Goal: Information Seeking & Learning: Learn about a topic

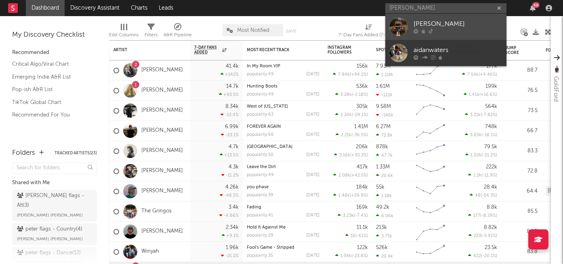
type input "[PERSON_NAME]"
click at [429, 27] on div "[PERSON_NAME]" at bounding box center [457, 24] width 89 height 10
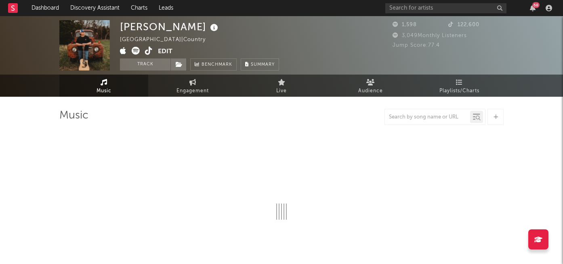
select select "6m"
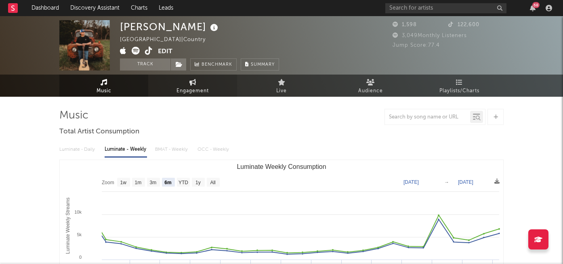
click at [195, 92] on span "Engagement" at bounding box center [192, 91] width 32 height 10
select select "1w"
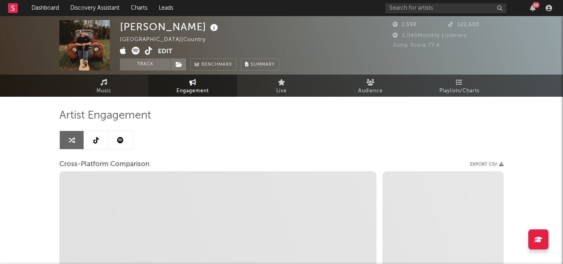
select select "1m"
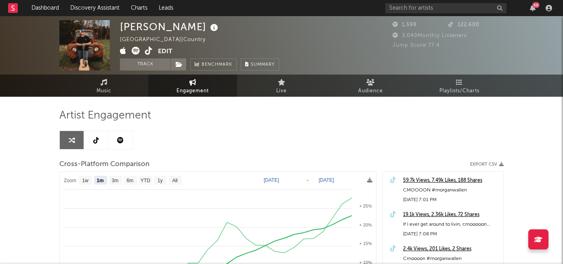
click at [149, 52] on icon at bounding box center [149, 51] width 8 height 8
click at [434, 6] on input "text" at bounding box center [445, 8] width 121 height 10
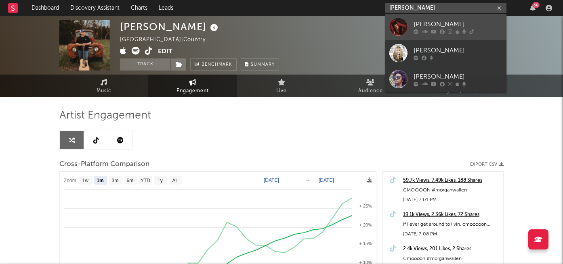
type input "amelia day"
click at [431, 29] on icon at bounding box center [434, 31] width 6 height 5
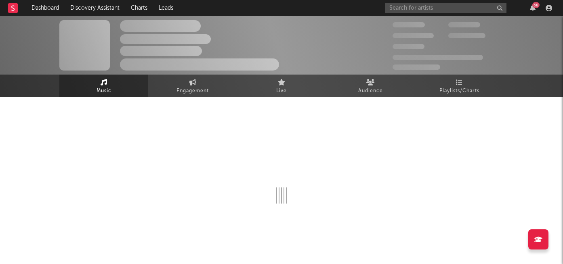
select select "6m"
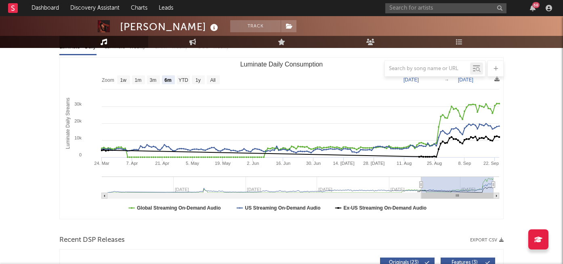
scroll to position [99, 0]
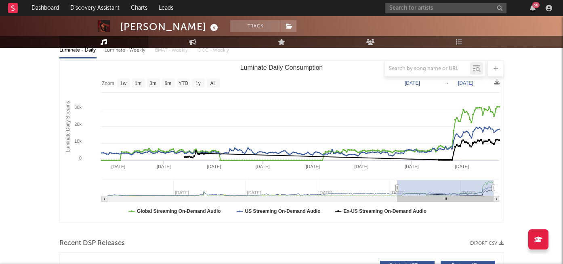
drag, startPoint x: 420, startPoint y: 188, endPoint x: 439, endPoint y: 195, distance: 20.4
click at [439, 195] on g "Luminate Daily Consumption" at bounding box center [300, 191] width 397 height 22
type input "2025-05-08"
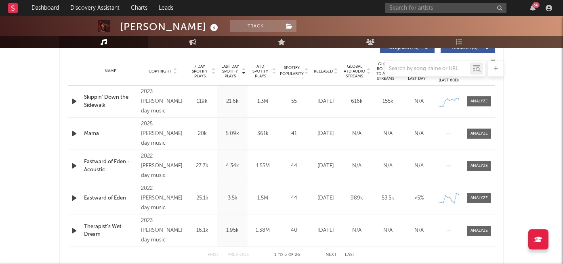
scroll to position [281, 0]
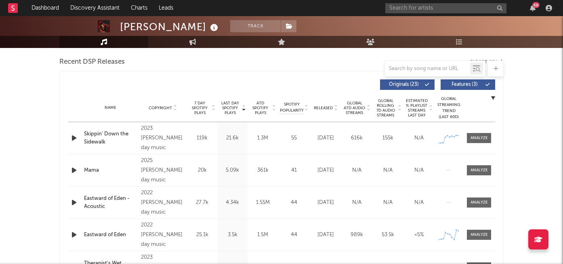
click at [321, 109] on span "Released" at bounding box center [323, 108] width 19 height 5
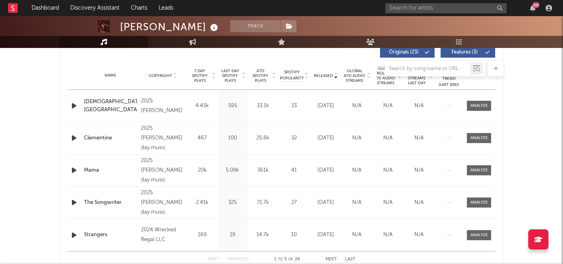
scroll to position [276, 0]
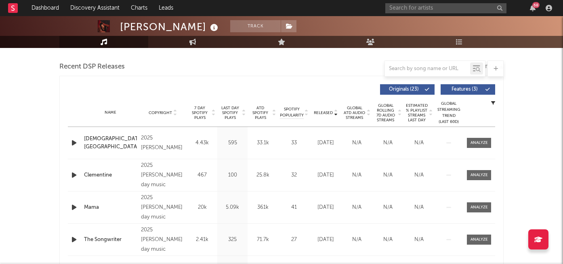
click at [199, 112] on span "7 Day Spotify Plays" at bounding box center [199, 113] width 21 height 15
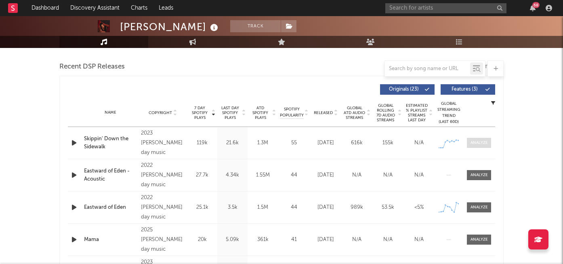
click at [476, 143] on div at bounding box center [478, 143] width 17 height 6
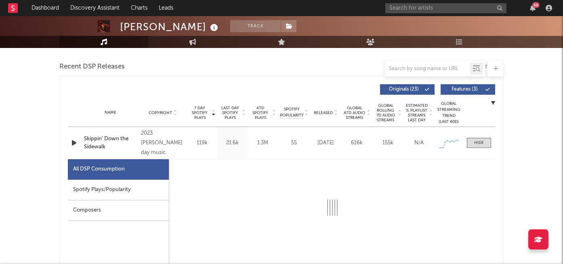
select select "1w"
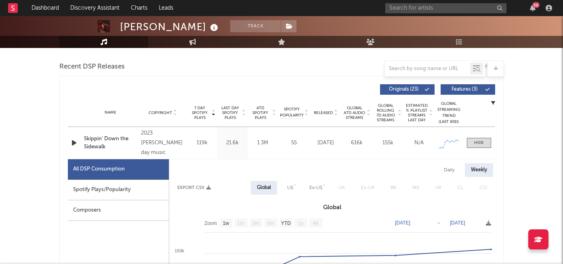
click at [134, 194] on div "Spotify Plays/Popularity" at bounding box center [118, 190] width 101 height 21
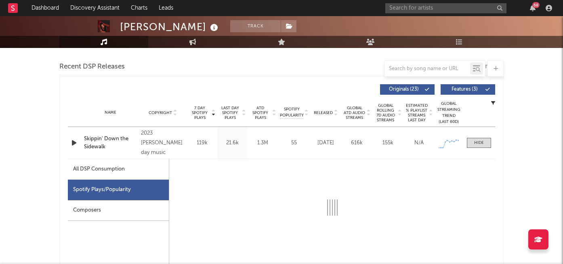
click at [136, 174] on div "All DSP Consumption" at bounding box center [118, 170] width 101 height 21
select select "1w"
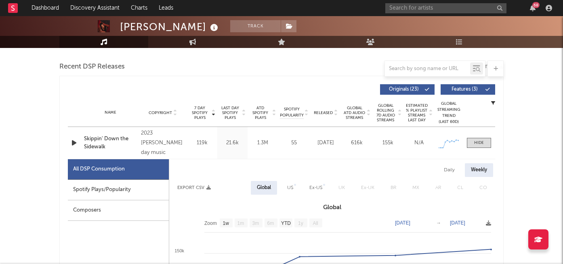
click at [320, 113] on span "Released" at bounding box center [323, 113] width 19 height 5
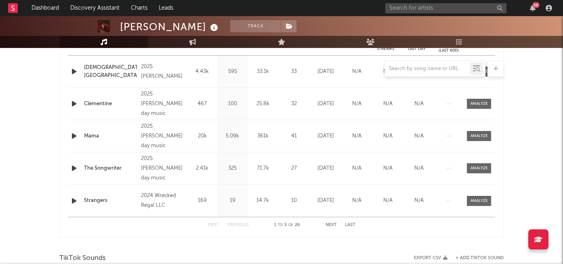
scroll to position [372, 0]
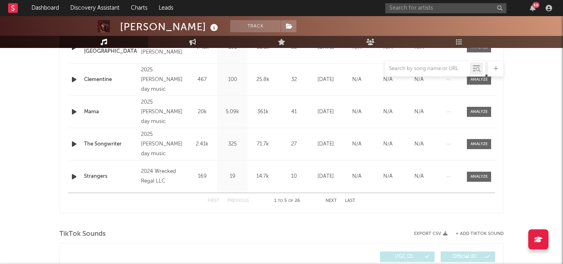
click at [332, 201] on button "Next" at bounding box center [330, 201] width 11 height 4
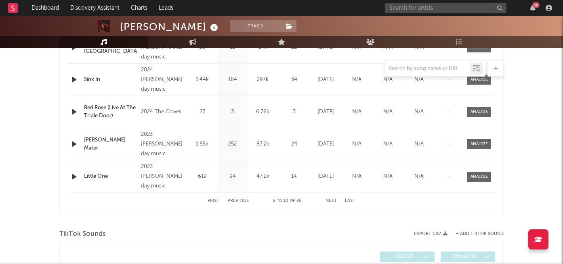
click at [332, 201] on button "Next" at bounding box center [330, 201] width 11 height 4
select select "1w"
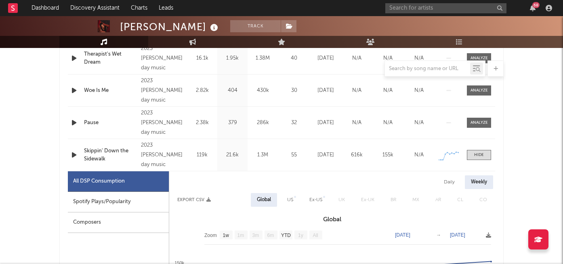
scroll to position [362, 0]
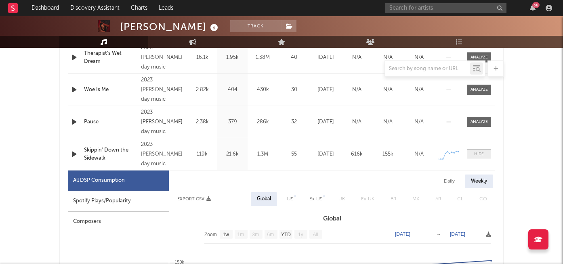
click at [476, 154] on div at bounding box center [479, 154] width 10 height 6
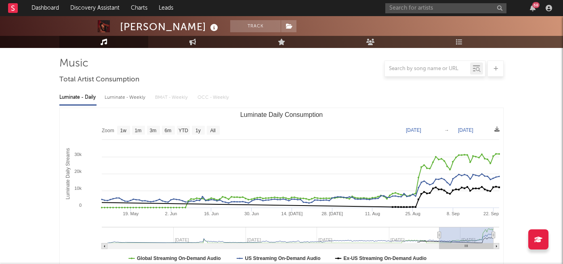
scroll to position [0, 0]
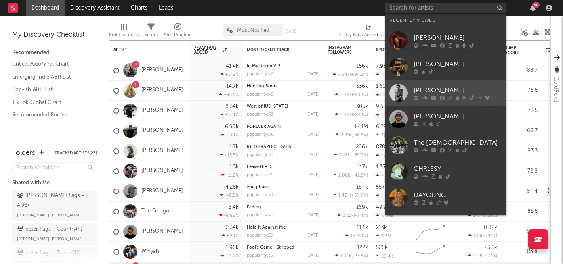
click at [429, 92] on div "[PERSON_NAME]" at bounding box center [457, 91] width 89 height 10
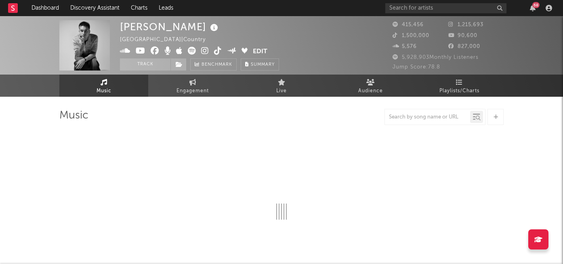
select select "6m"
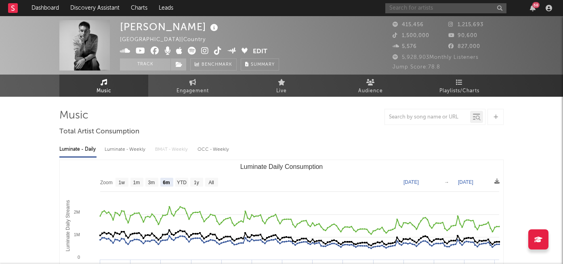
click at [401, 9] on input "text" at bounding box center [445, 8] width 121 height 10
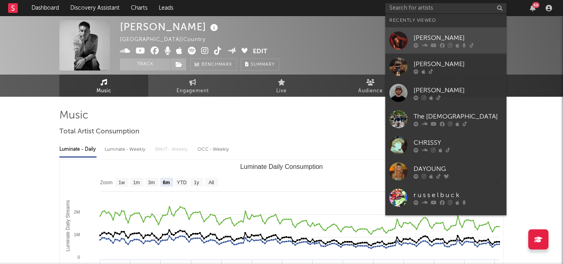
click at [458, 44] on icon at bounding box center [457, 45] width 4 height 5
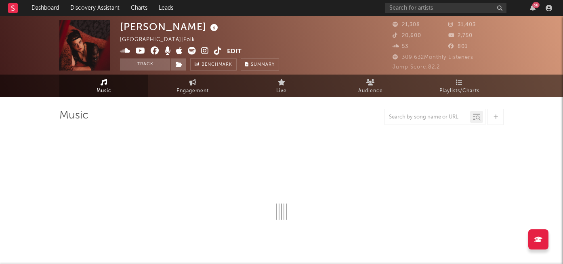
select select "6m"
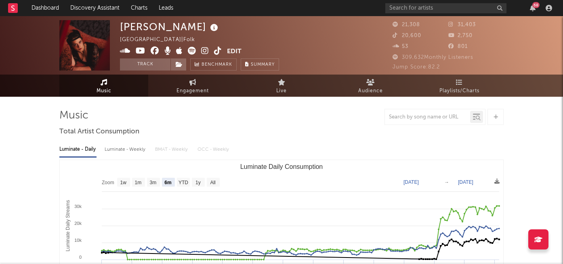
click at [216, 51] on icon at bounding box center [218, 51] width 8 height 8
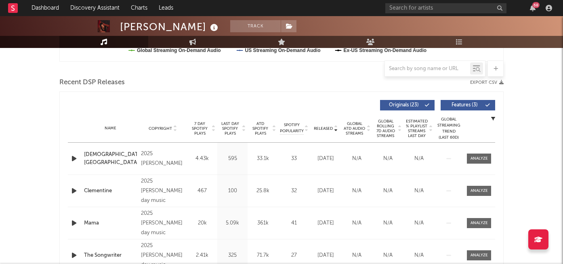
scroll to position [262, 0]
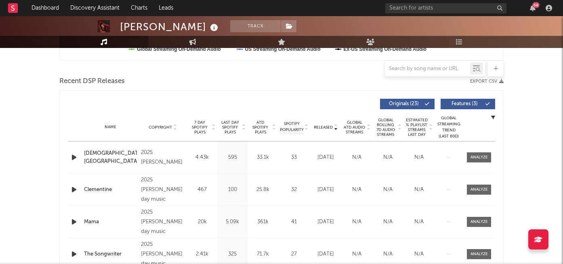
click at [202, 126] on span "7 Day Spotify Plays" at bounding box center [199, 127] width 21 height 15
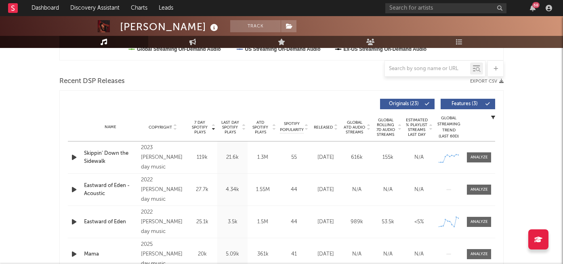
click at [477, 151] on div "Name Skippin' Down the Sidewalk Copyright 2023 amelia day music Label amelia da…" at bounding box center [281, 158] width 427 height 32
click at [477, 156] on div at bounding box center [478, 158] width 17 height 6
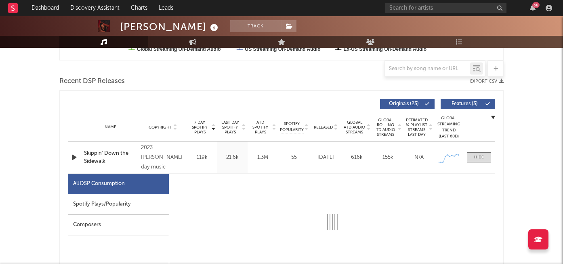
select select "1w"
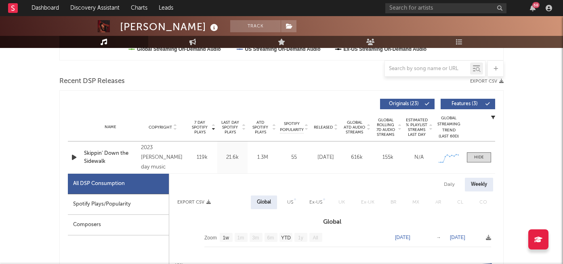
click at [124, 202] on div "Spotify Plays/Popularity" at bounding box center [118, 205] width 101 height 21
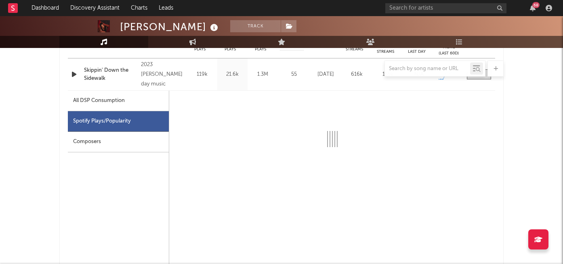
scroll to position [342, 0]
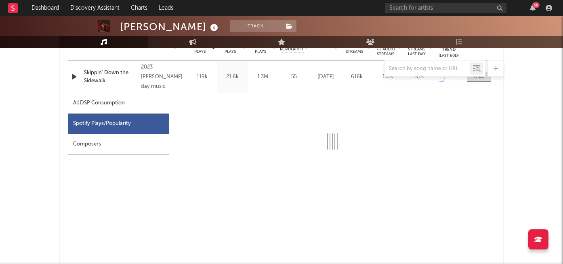
select select "6m"
select select "1w"
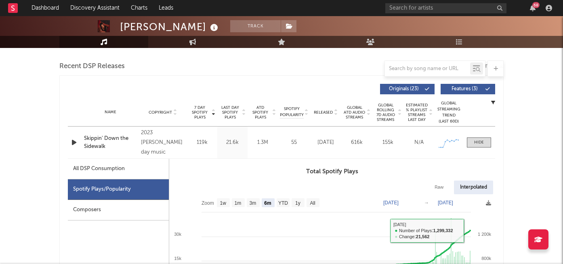
scroll to position [276, 0]
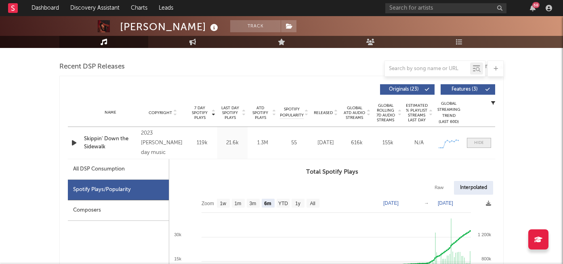
click at [479, 145] on div at bounding box center [479, 143] width 10 height 6
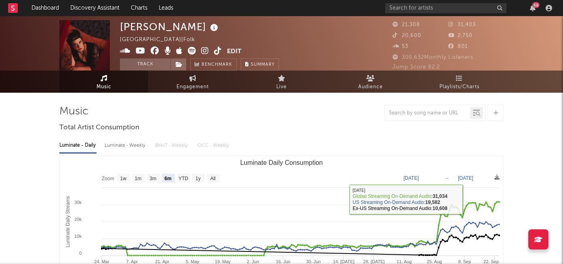
scroll to position [0, 0]
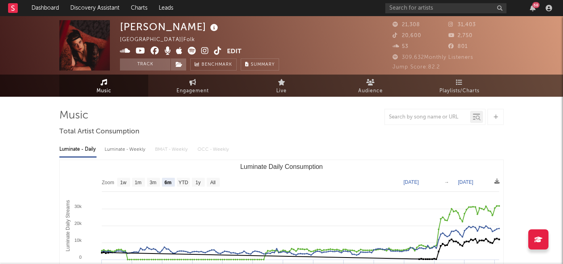
click at [206, 50] on icon at bounding box center [205, 51] width 8 height 8
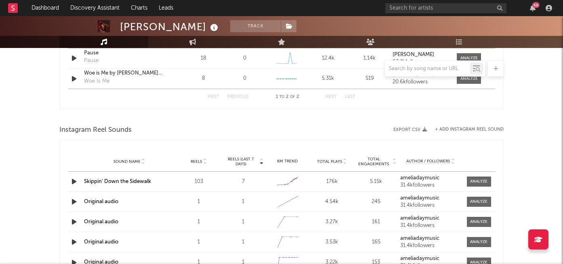
scroll to position [606, 0]
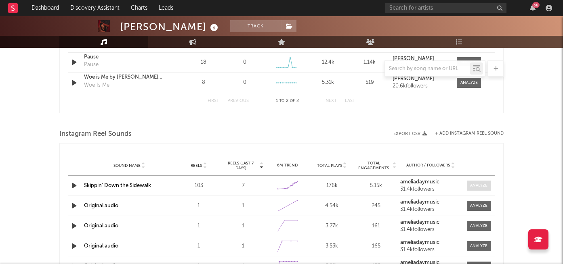
click at [469, 183] on span at bounding box center [479, 186] width 24 height 10
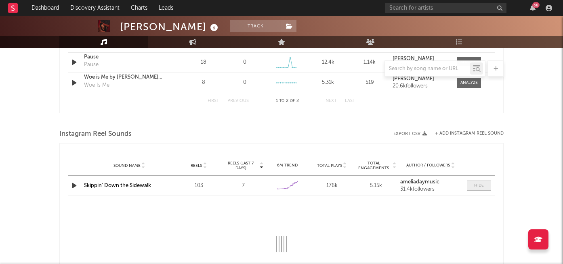
select select "6m"
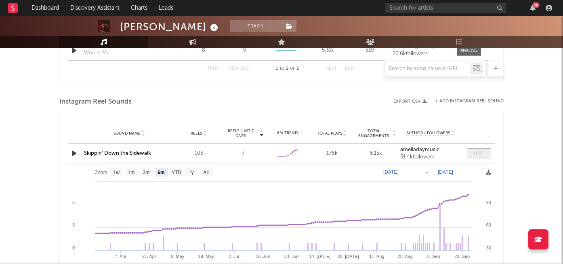
scroll to position [651, 0]
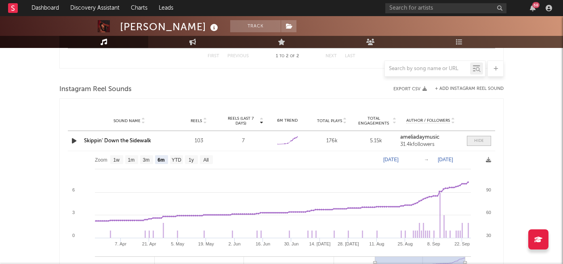
click at [476, 145] on span at bounding box center [479, 141] width 24 height 10
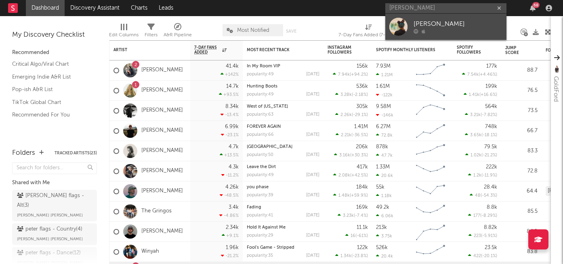
type input "[PERSON_NAME]"
click at [420, 23] on div "[PERSON_NAME]" at bounding box center [457, 24] width 89 height 10
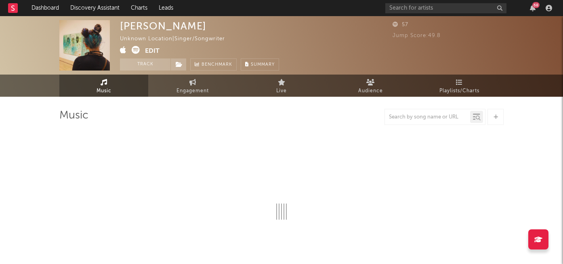
select select "1w"
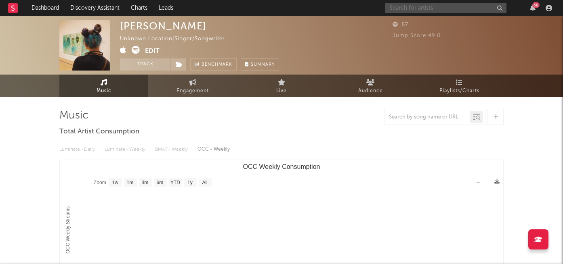
click at [411, 10] on input "text" at bounding box center [445, 8] width 121 height 10
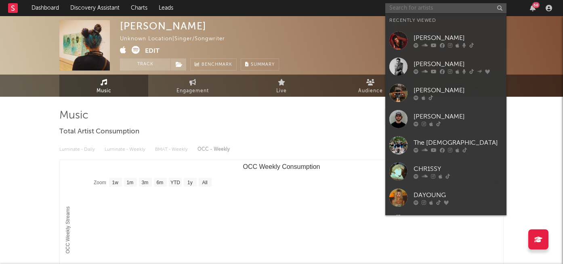
paste input "[URL][DOMAIN_NAME]"
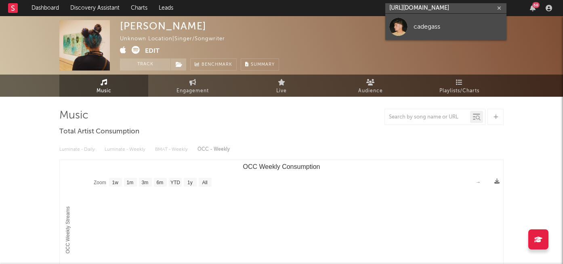
type input "[URL][DOMAIN_NAME]"
click at [428, 25] on div "cadegass" at bounding box center [457, 27] width 89 height 10
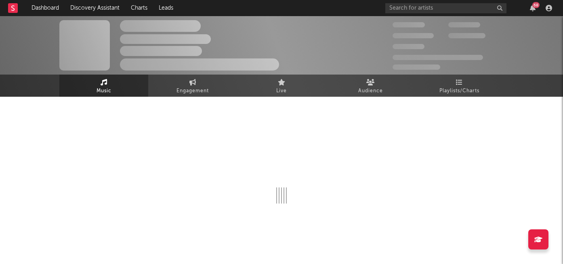
select select "1w"
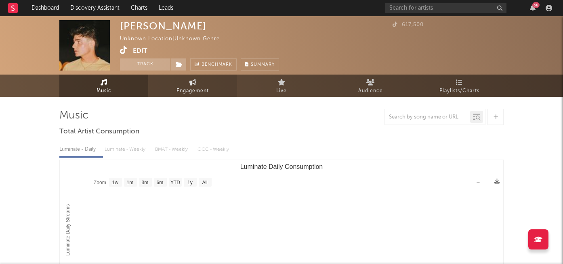
click at [185, 90] on span "Engagement" at bounding box center [192, 91] width 32 height 10
select select "1w"
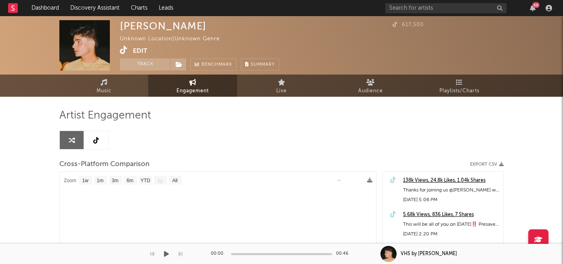
select select "1m"
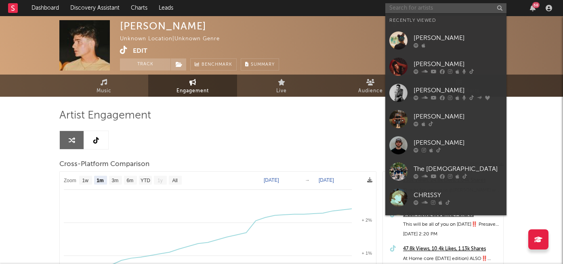
click at [407, 8] on input "text" at bounding box center [445, 8] width 121 height 10
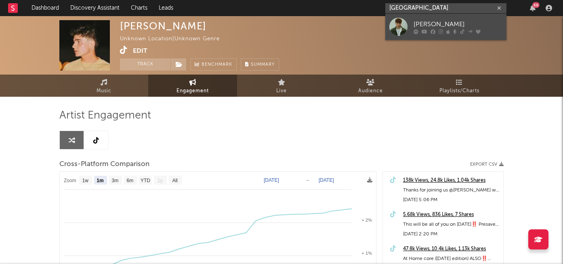
type input "[GEOGRAPHIC_DATA]"
click at [436, 31] on div at bounding box center [457, 31] width 89 height 5
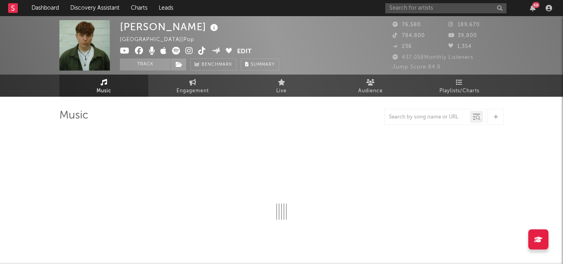
select select "6m"
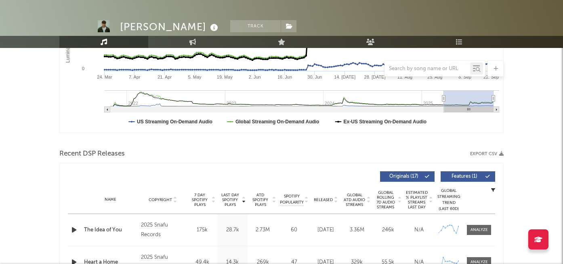
select select "6m"
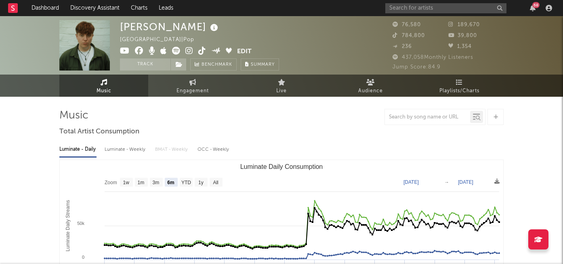
click at [201, 52] on icon at bounding box center [202, 51] width 8 height 8
click at [185, 52] on span at bounding box center [178, 52] width 117 height 10
click at [187, 52] on icon at bounding box center [189, 51] width 8 height 8
